Goal: Navigation & Orientation: Understand site structure

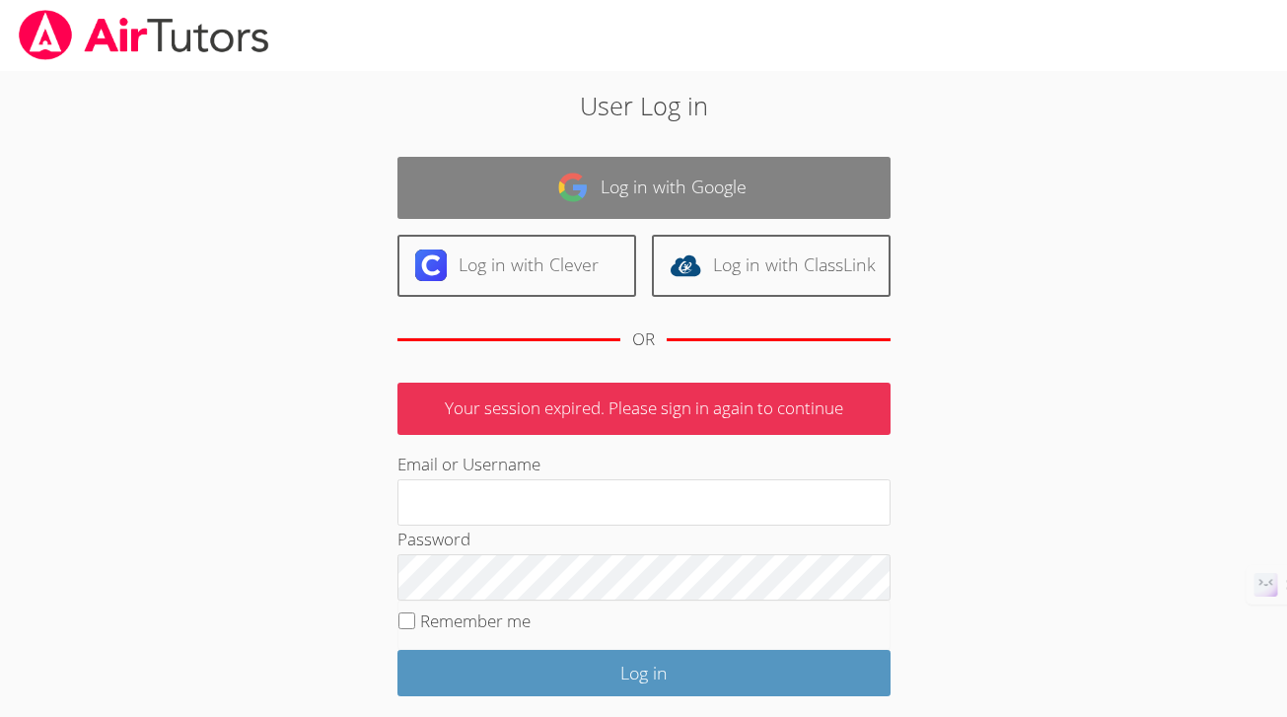
click at [702, 202] on link "Log in with Google" at bounding box center [643, 188] width 493 height 62
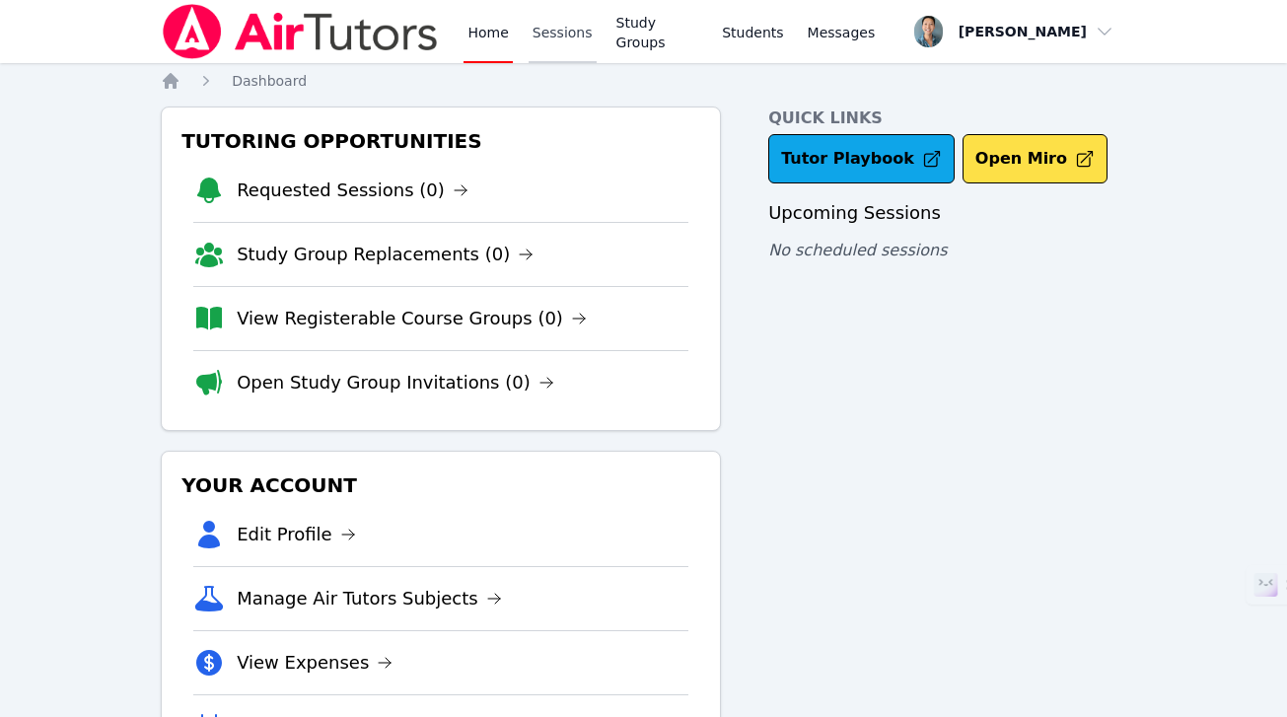
click at [567, 39] on link "Sessions" at bounding box center [562, 31] width 68 height 63
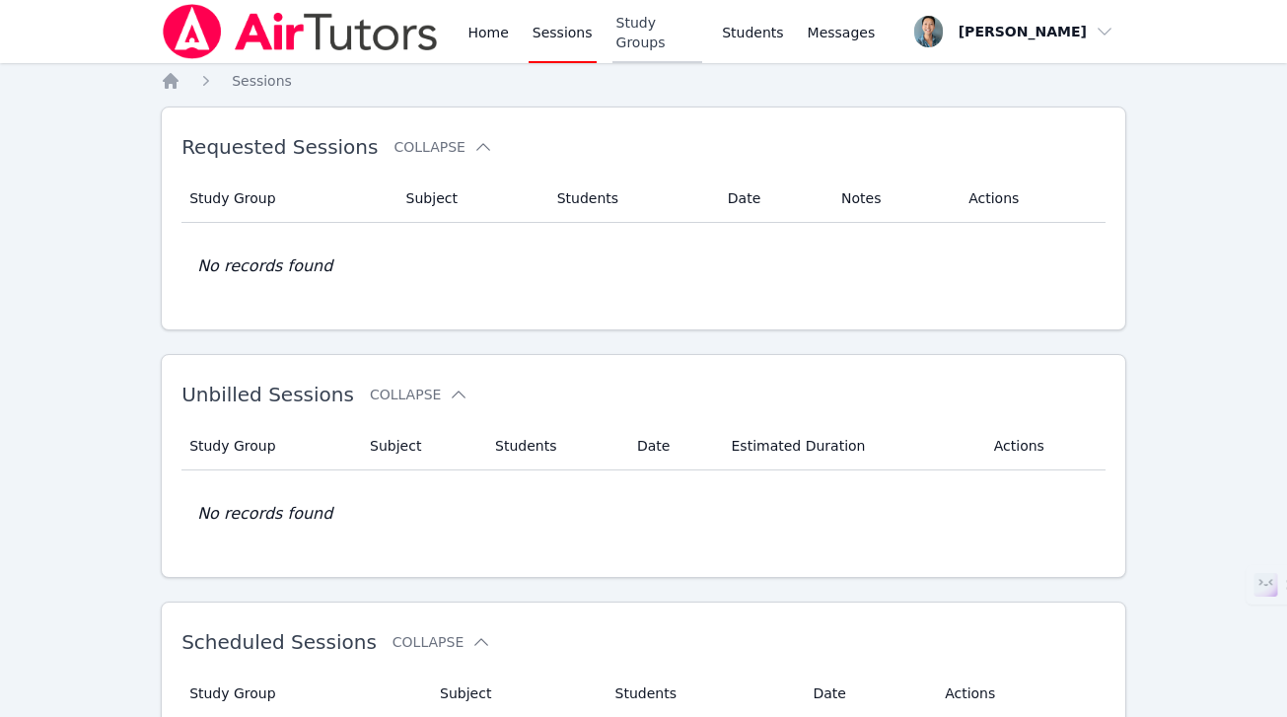
click at [655, 34] on link "Study Groups" at bounding box center [657, 31] width 91 height 63
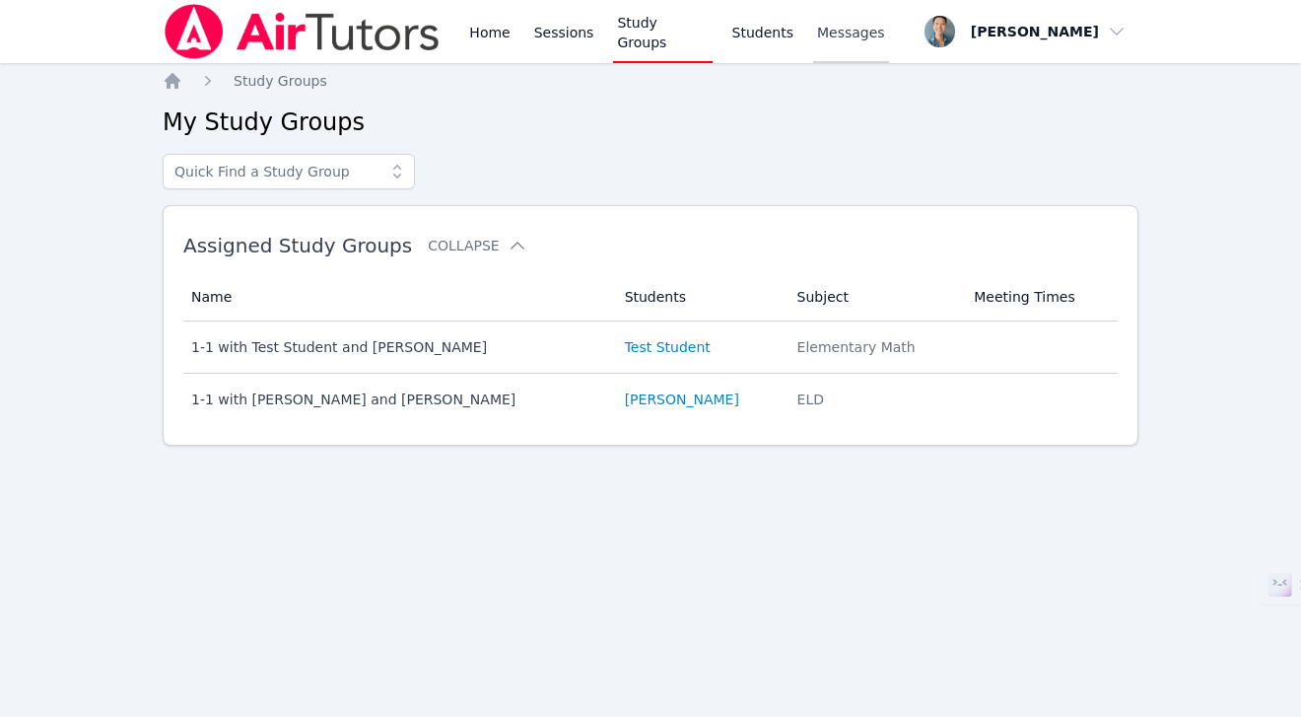
click at [827, 33] on span "Messages" at bounding box center [851, 33] width 68 height 20
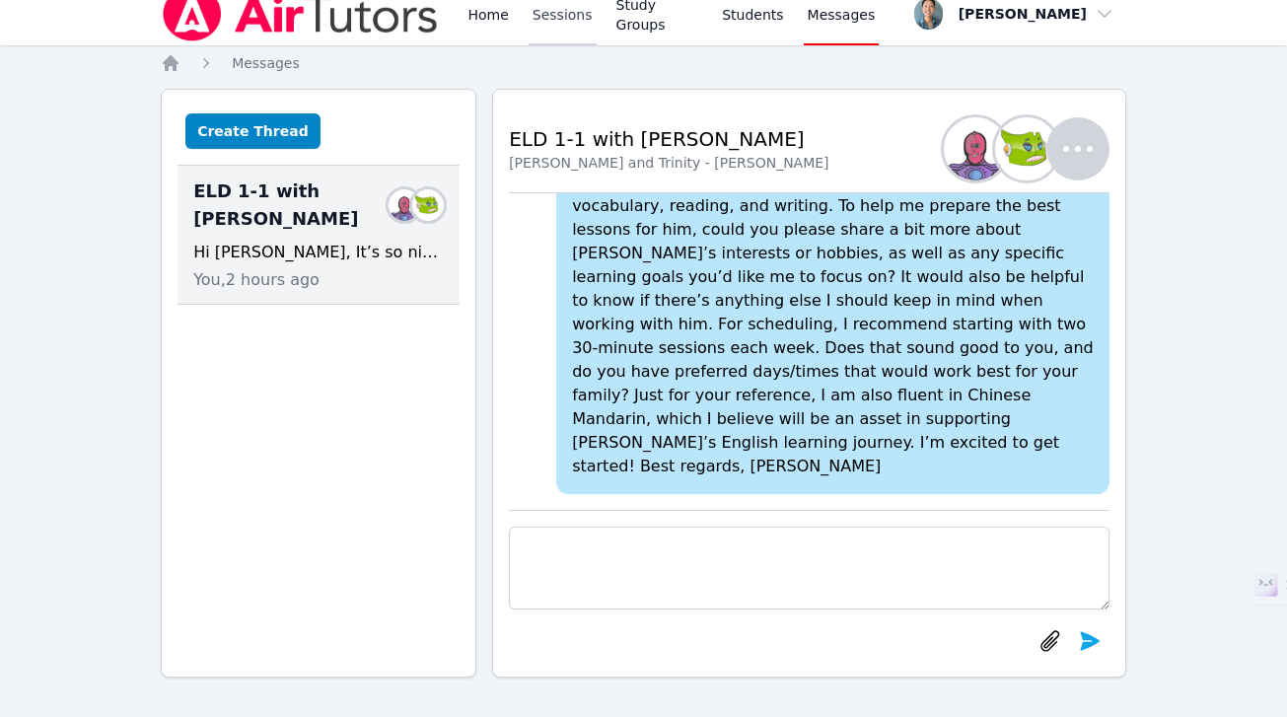
click at [583, 13] on link "Sessions" at bounding box center [562, 13] width 68 height 63
